Goal: Task Accomplishment & Management: Manage account settings

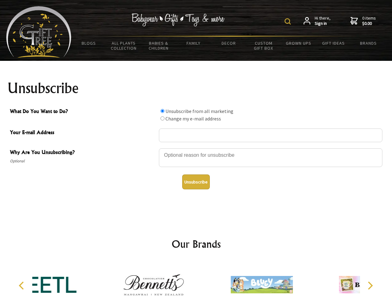
click at [288, 21] on img at bounding box center [287, 21] width 6 height 6
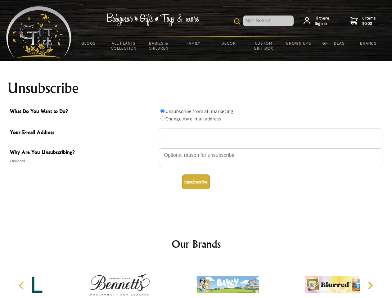
click at [196, 148] on div at bounding box center [270, 159] width 223 height 22
click at [162, 111] on input "What Do You Want to Do?" at bounding box center [162, 111] width 4 height 4
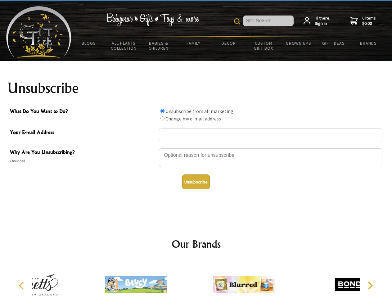
click at [162, 118] on input "What Do You Want to Do?" at bounding box center [162, 118] width 4 height 4
radio input "true"
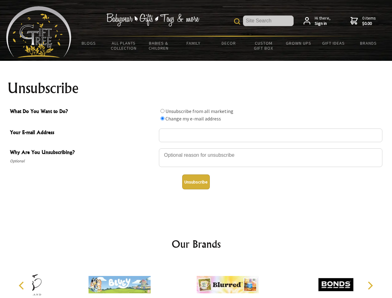
click at [196, 182] on button "Unsubscribe" at bounding box center [196, 181] width 28 height 15
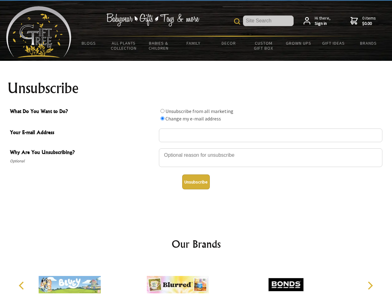
click at [196, 279] on img at bounding box center [178, 284] width 62 height 47
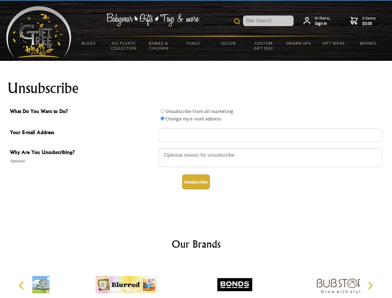
click at [22, 285] on icon "Previous" at bounding box center [22, 285] width 8 height 8
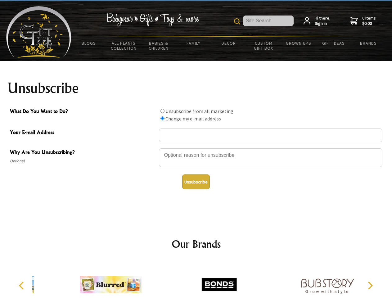
click at [370, 285] on icon "Next" at bounding box center [369, 285] width 8 height 8
